Goal: Task Accomplishment & Management: Use online tool/utility

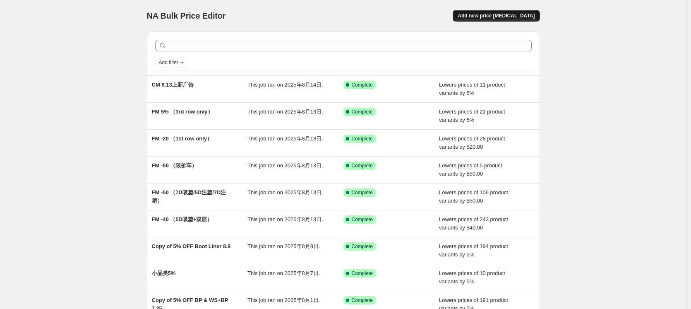
click at [503, 19] on button "Add new price [MEDICAL_DATA]" at bounding box center [496, 16] width 87 height 12
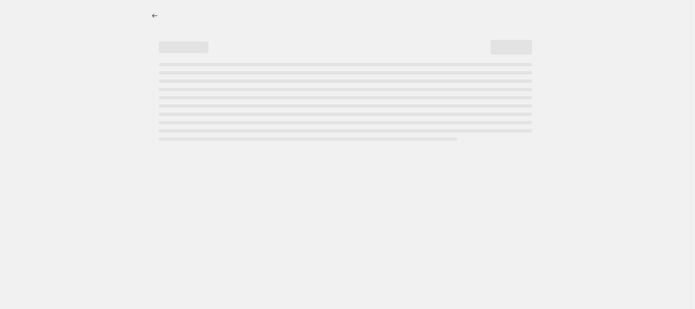
select select "percentage"
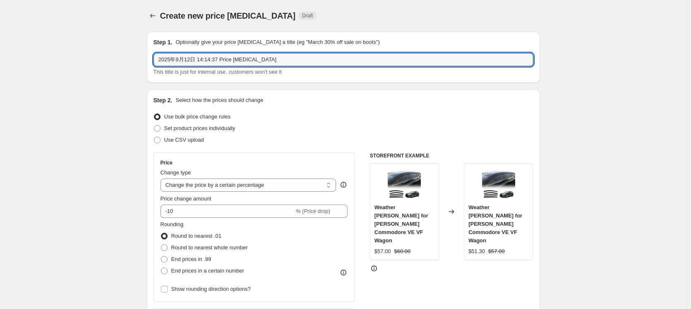
drag, startPoint x: 320, startPoint y: 64, endPoint x: 137, endPoint y: 53, distance: 184.1
type input "10柜 5% OFF"
click at [279, 182] on select "Change the price to a certain amount Change the price by a certain amount Chang…" at bounding box center [249, 184] width 176 height 13
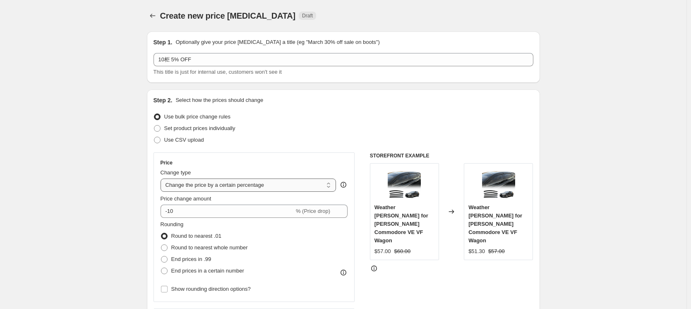
click at [162, 178] on select "Change the price to a certain amount Change the price by a certain amount Chang…" at bounding box center [249, 184] width 176 height 13
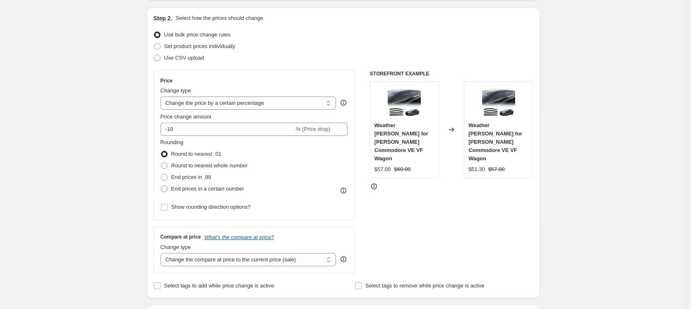
scroll to position [83, 0]
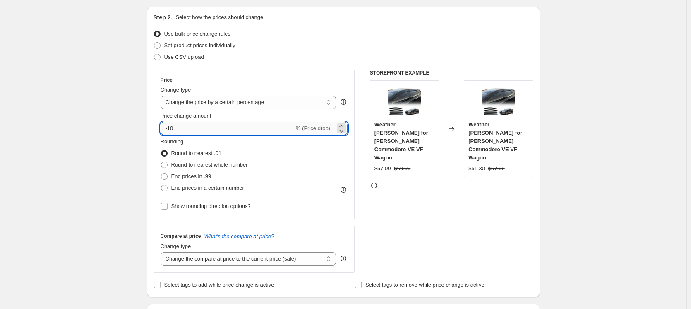
drag, startPoint x: 170, startPoint y: 128, endPoint x: 193, endPoint y: 128, distance: 23.2
click at [193, 128] on input "-10" at bounding box center [228, 128] width 134 height 13
type input "-5"
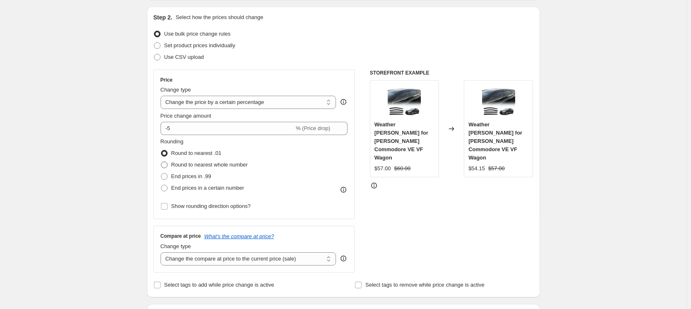
click at [207, 164] on span "Round to nearest whole number" at bounding box center [209, 164] width 77 height 6
click at [161, 162] on input "Round to nearest whole number" at bounding box center [161, 161] width 0 height 0
radio input "true"
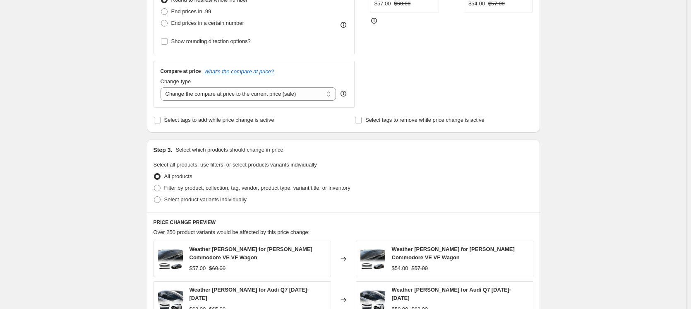
scroll to position [248, 0]
click at [237, 200] on span "Select product variants individually" at bounding box center [205, 198] width 82 height 6
click at [154, 196] on input "Select product variants individually" at bounding box center [154, 195] width 0 height 0
radio input "true"
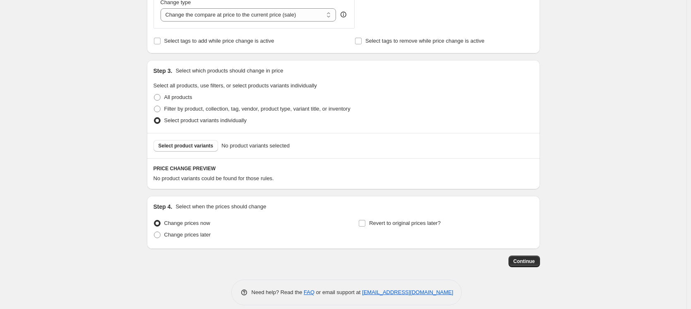
scroll to position [331, 0]
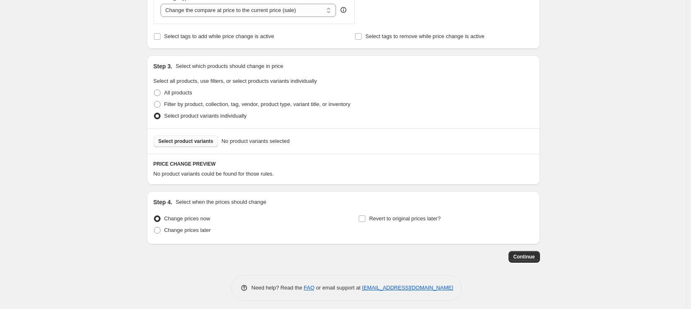
click at [204, 145] on button "Select product variants" at bounding box center [186, 141] width 65 height 12
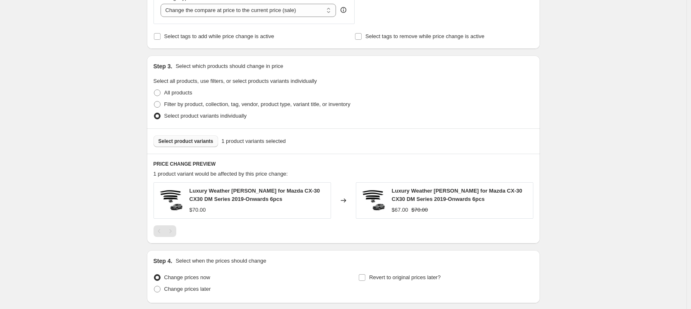
click at [195, 143] on span "Select product variants" at bounding box center [186, 141] width 55 height 7
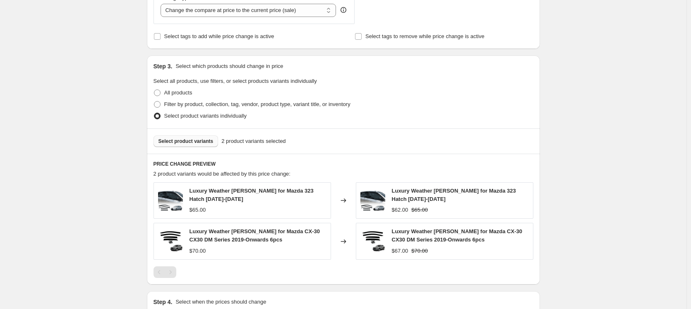
click at [191, 143] on span "Select product variants" at bounding box center [186, 141] width 55 height 7
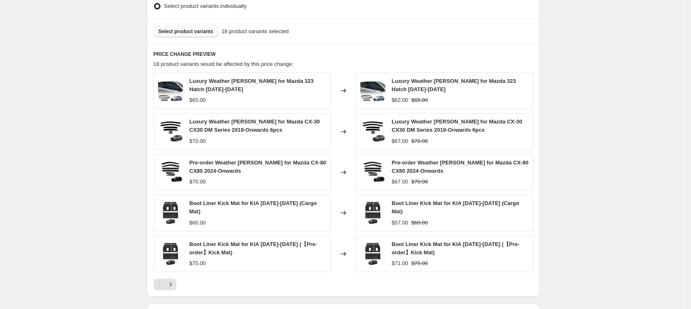
scroll to position [455, 0]
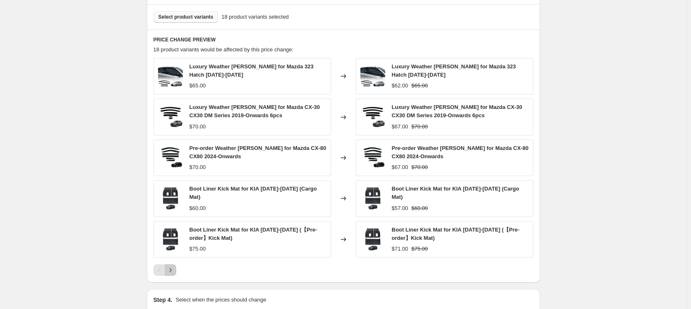
click at [173, 273] on icon "Next" at bounding box center [170, 270] width 8 height 8
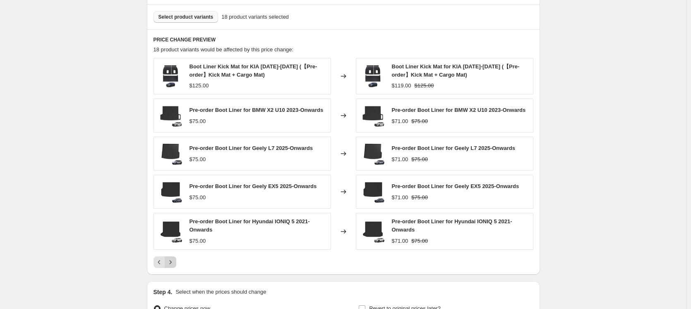
click at [173, 273] on div "PRICE CHANGE PREVIEW 18 product variants would be affected by this price change…" at bounding box center [343, 151] width 393 height 245
click at [173, 262] on icon "Next" at bounding box center [170, 262] width 8 height 8
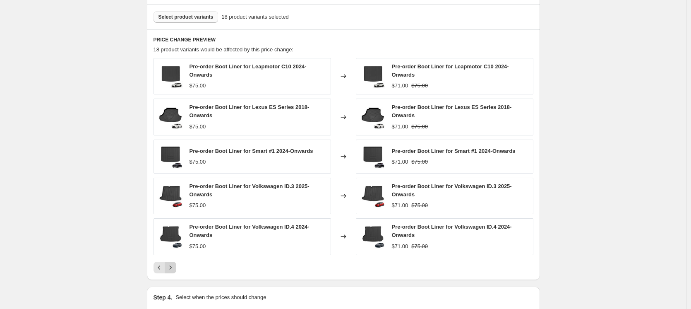
click at [173, 262] on button "Next" at bounding box center [171, 268] width 12 height 12
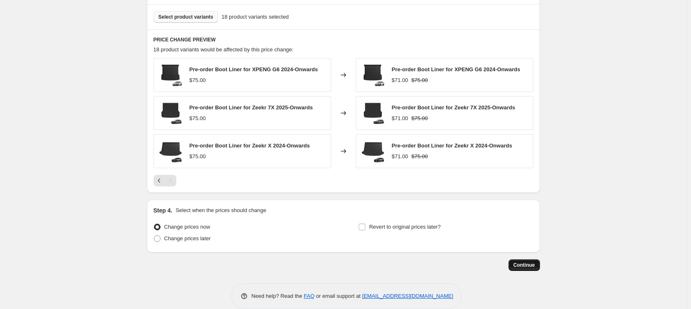
click at [531, 266] on span "Continue" at bounding box center [525, 265] width 22 height 7
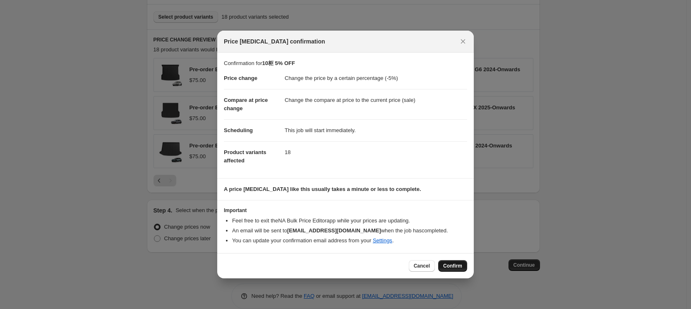
click at [455, 267] on span "Confirm" at bounding box center [452, 265] width 19 height 7
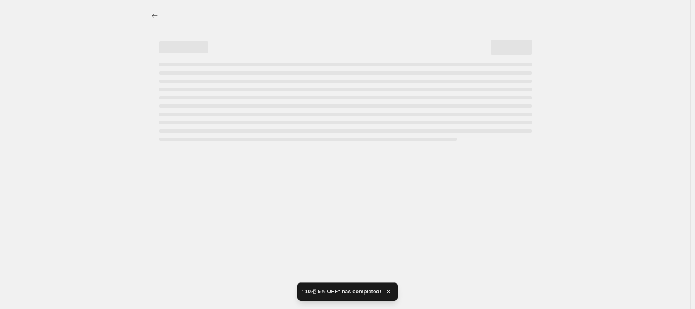
select select "percentage"
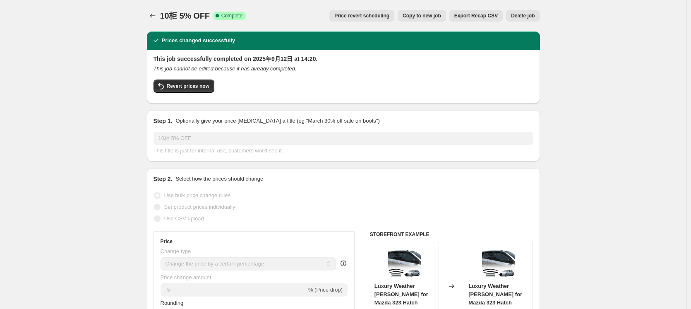
drag, startPoint x: 104, startPoint y: 112, endPoint x: 126, endPoint y: 70, distance: 47.8
click at [156, 13] on icon "Price change jobs" at bounding box center [153, 16] width 8 height 8
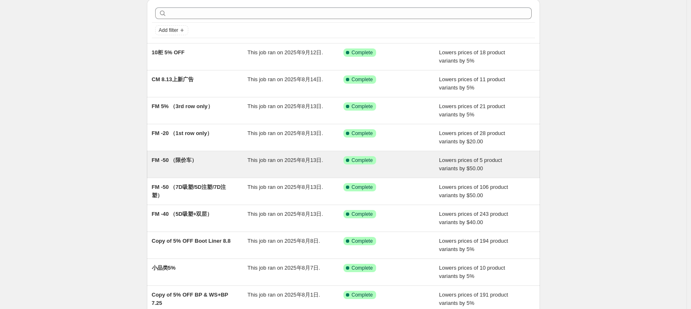
scroll to position [83, 0]
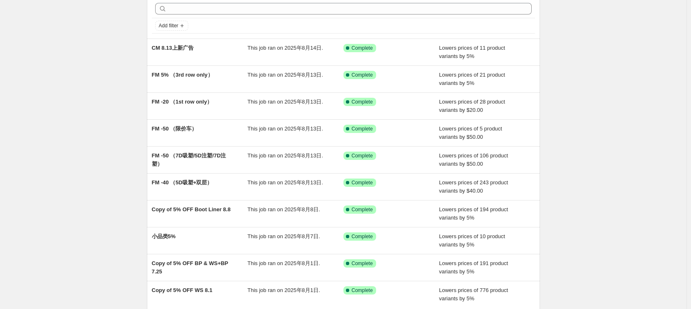
scroll to position [118, 0]
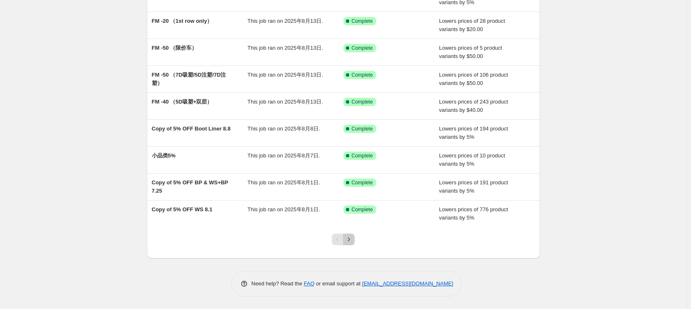
click at [350, 238] on icon "Next" at bounding box center [349, 239] width 8 height 8
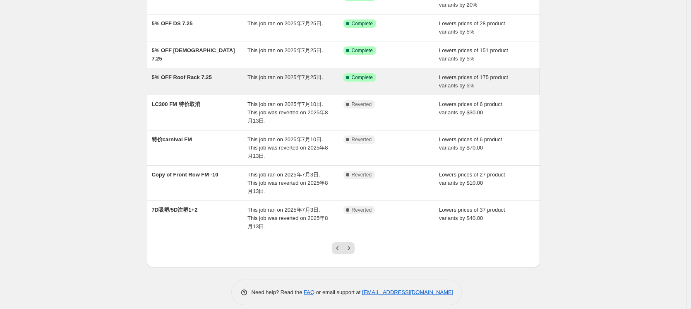
scroll to position [151, 0]
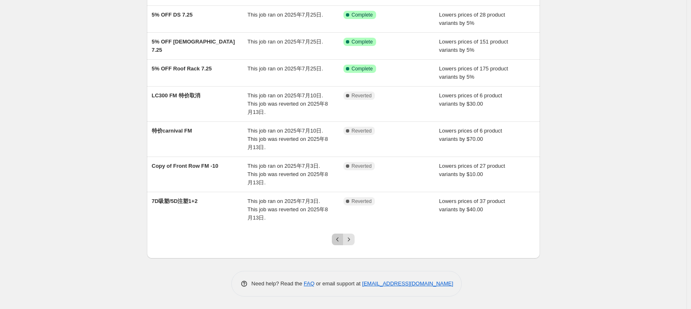
click at [337, 239] on icon "Previous" at bounding box center [338, 239] width 8 height 8
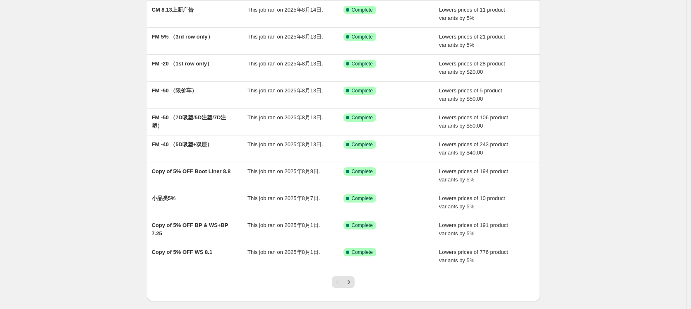
scroll to position [0, 0]
